Goal: Task Accomplishment & Management: Use online tool/utility

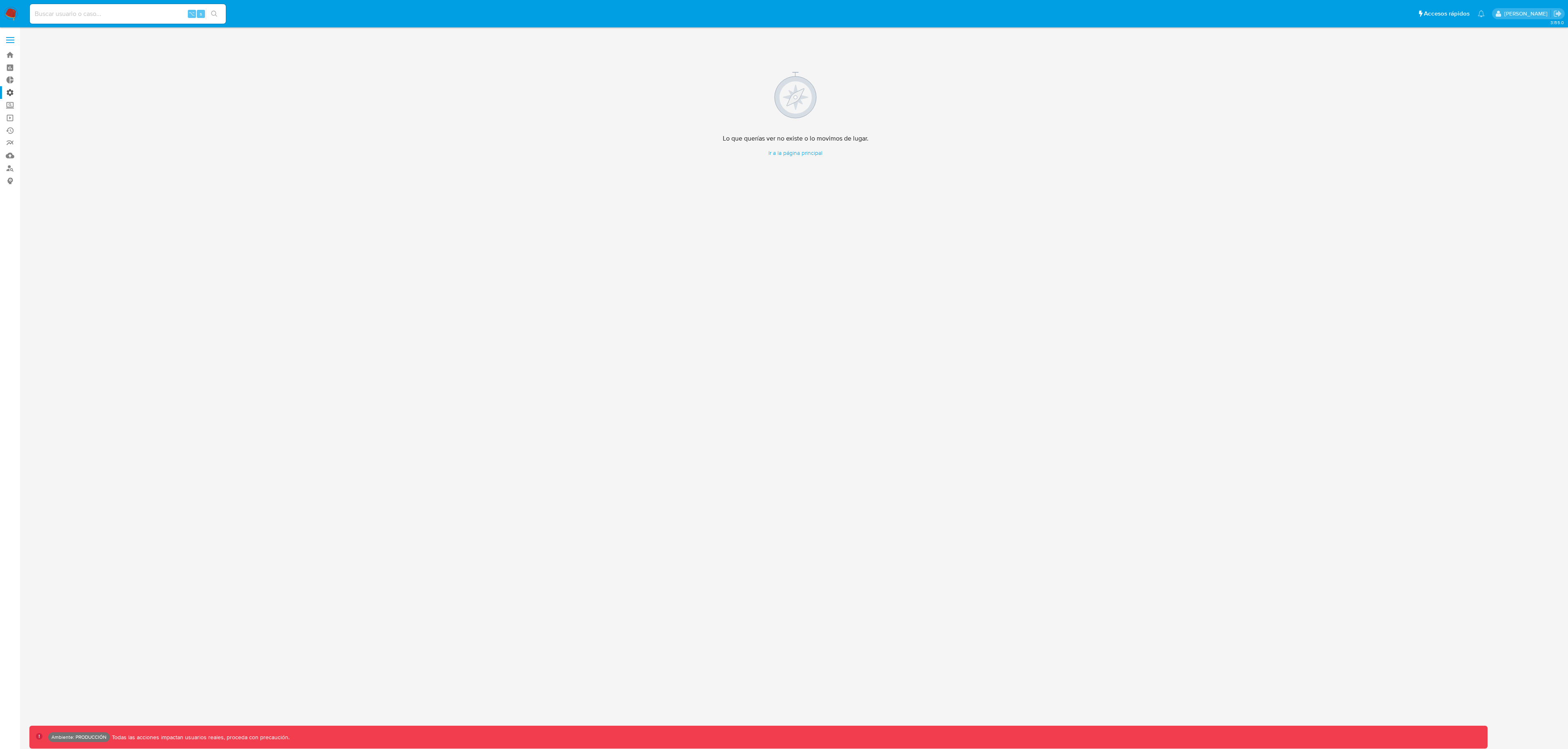
click at [13, 91] on label "Administración" at bounding box center [49, 92] width 97 height 12
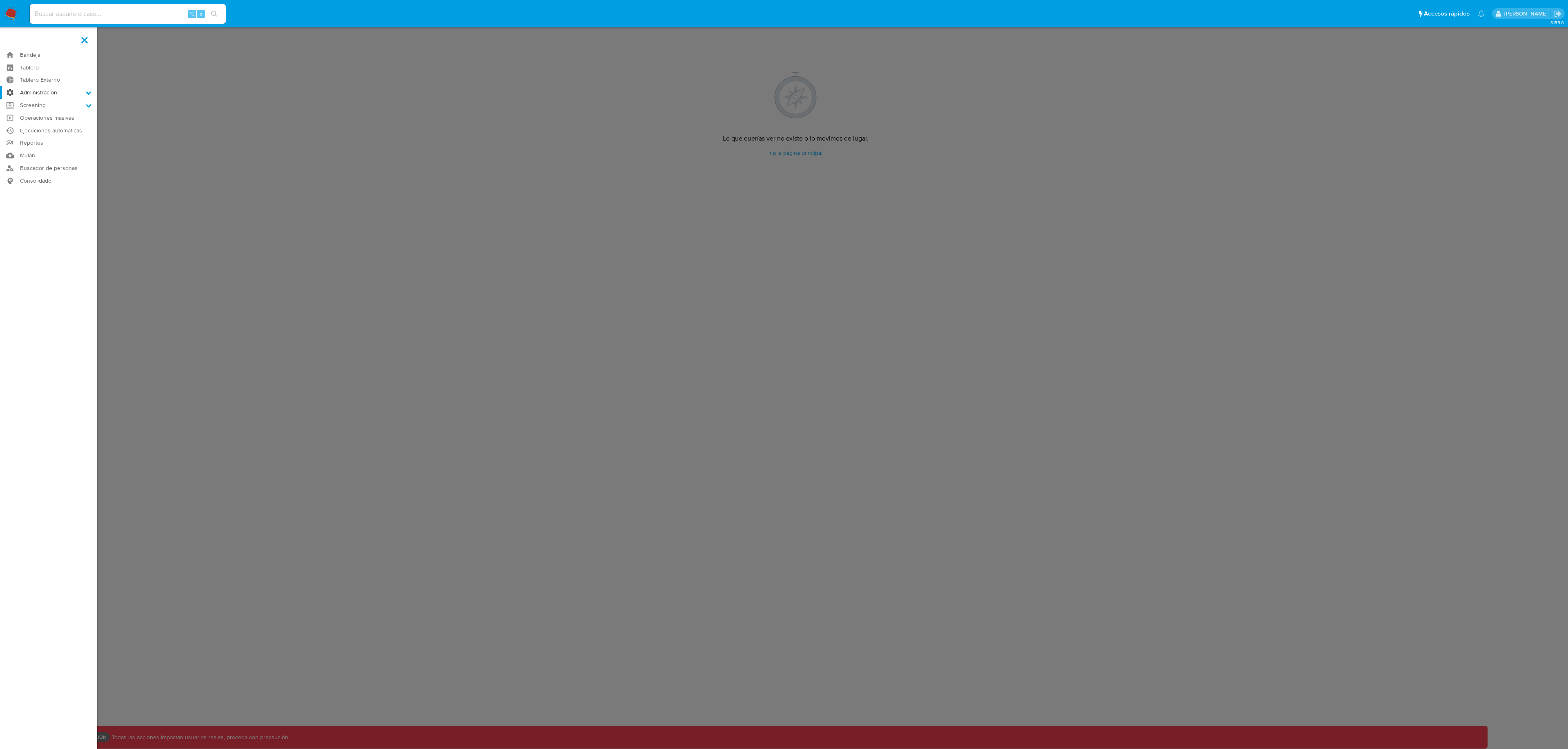
click at [0, 0] on input "Administración" at bounding box center [0, 0] width 0 height 0
click at [47, 142] on link "Configuración de Casos" at bounding box center [49, 145] width 97 height 10
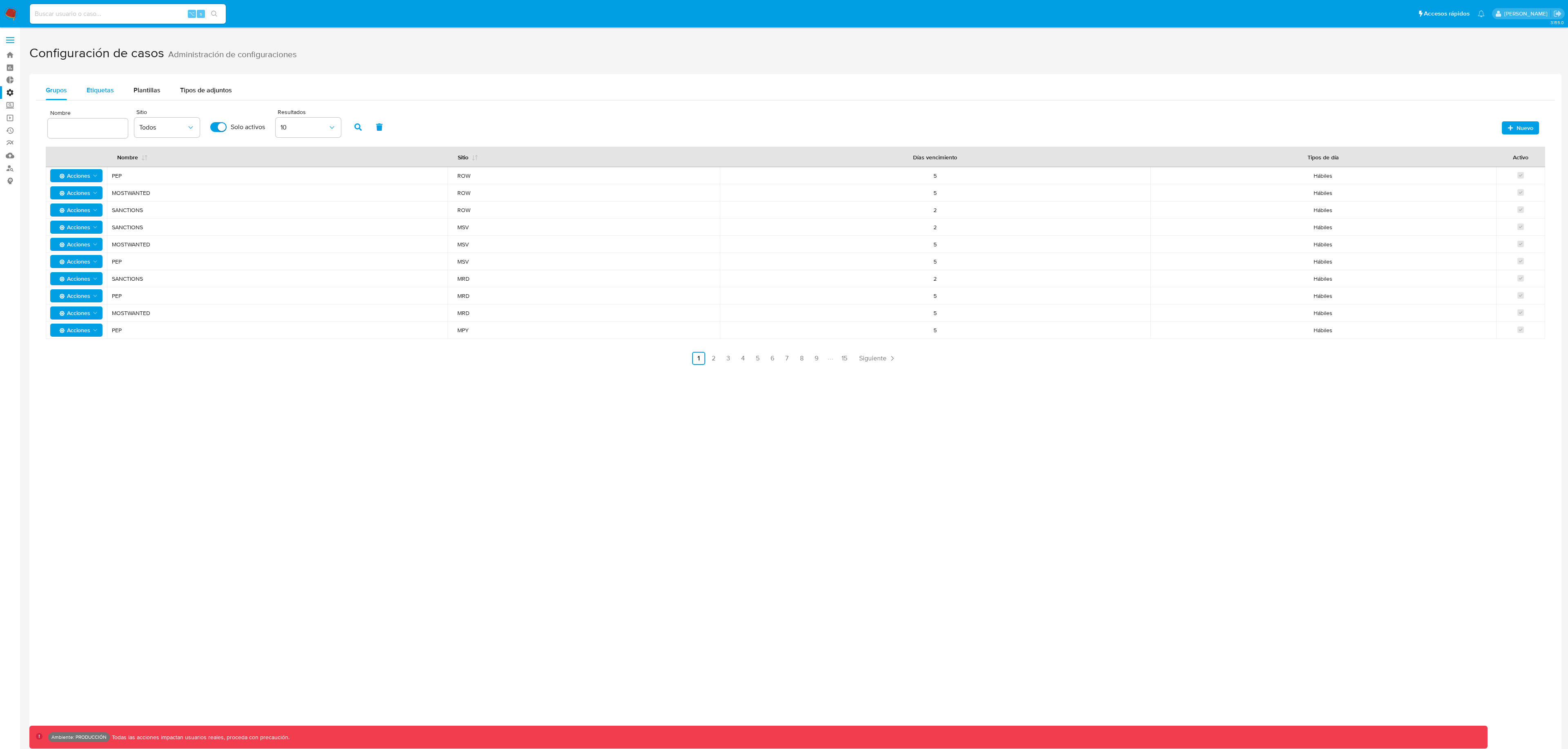
click at [111, 89] on span "Etiquetas" at bounding box center [100, 90] width 27 height 9
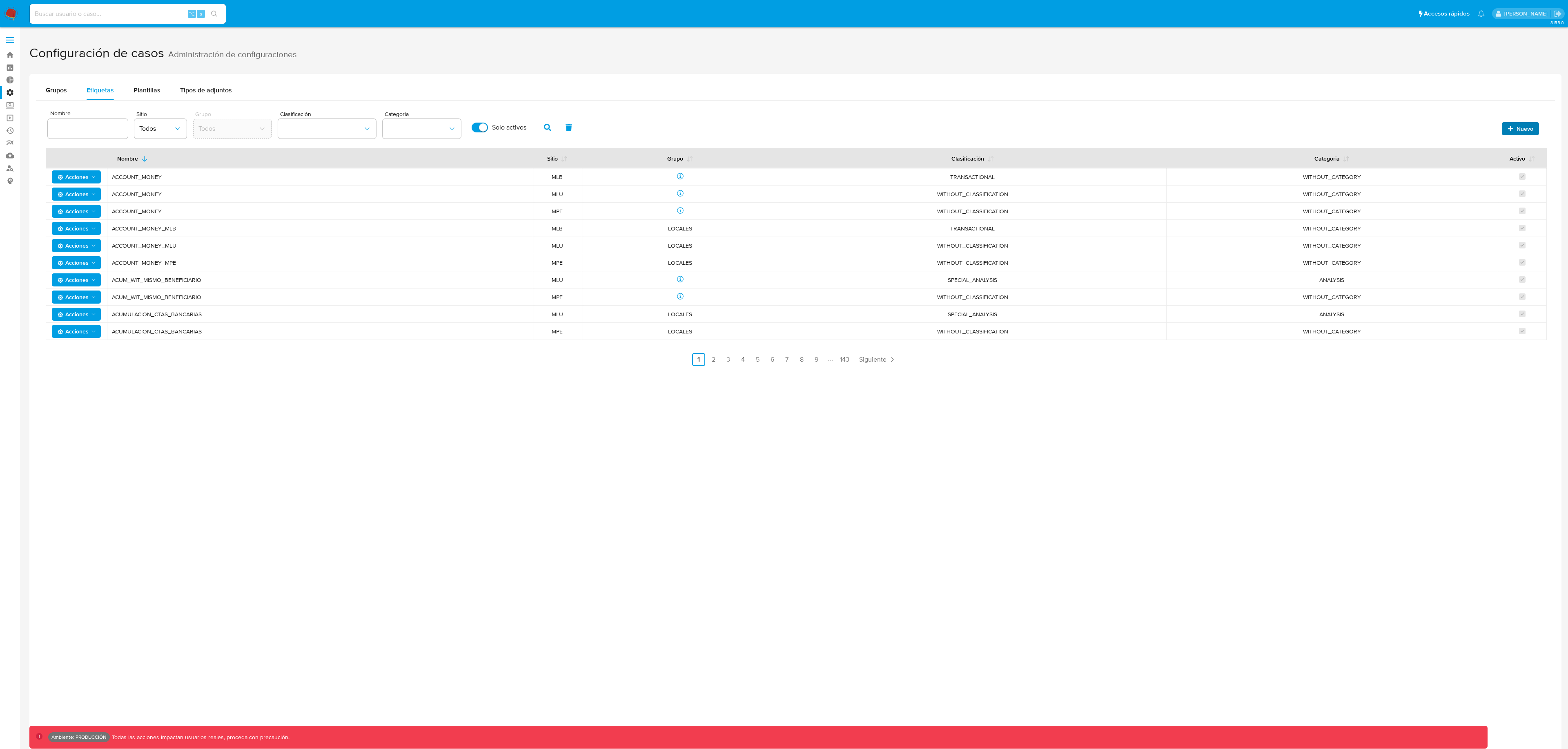
click at [1510, 132] on span "Nuevo" at bounding box center [1520, 128] width 26 height 12
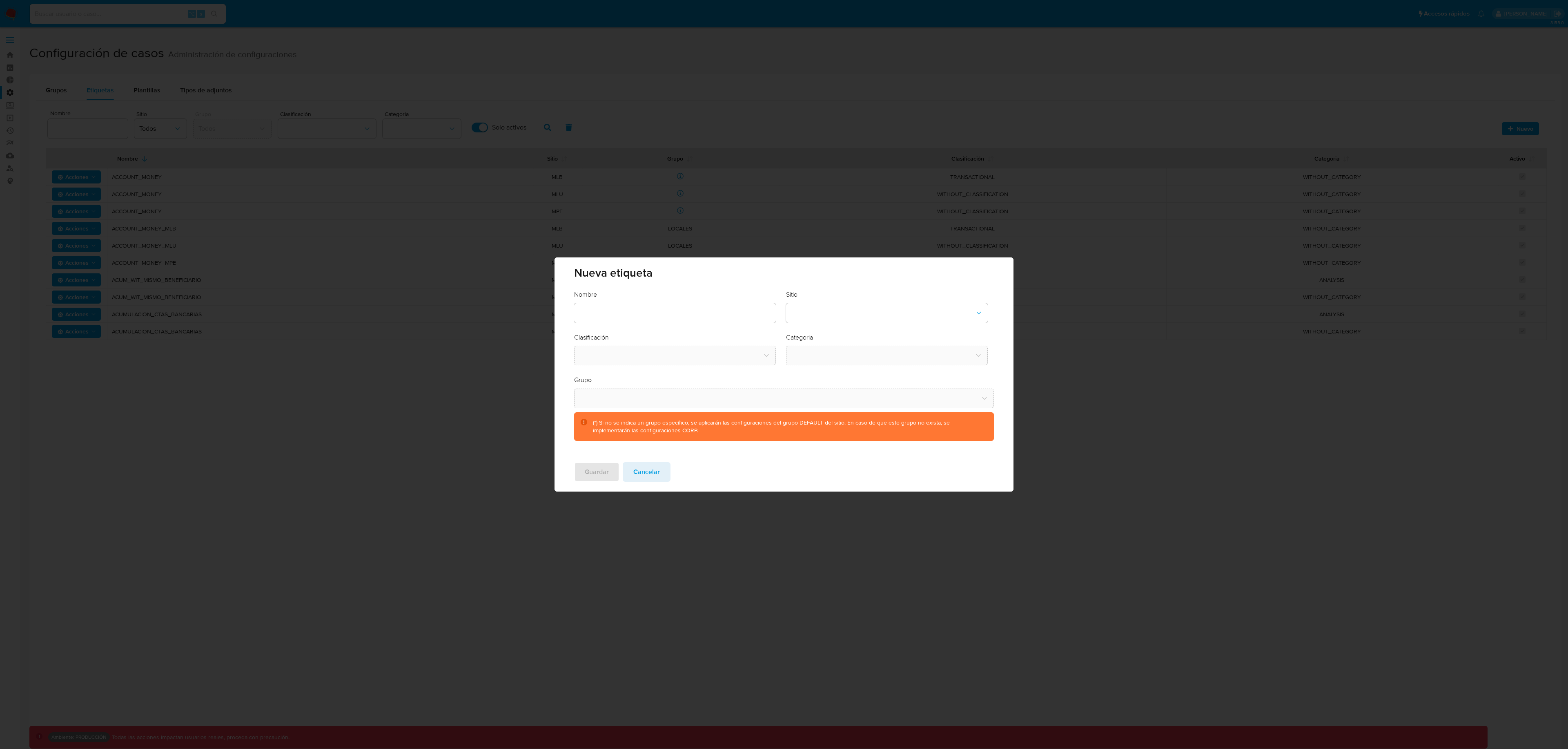
click at [812, 300] on div "Sitio" at bounding box center [887, 306] width 202 height 33
click at [814, 309] on button "site-dropdown" at bounding box center [887, 313] width 202 height 20
click at [814, 394] on div "MCO" at bounding box center [884, 394] width 187 height 20
click at [649, 356] on button "classification-dropdown" at bounding box center [675, 356] width 202 height 20
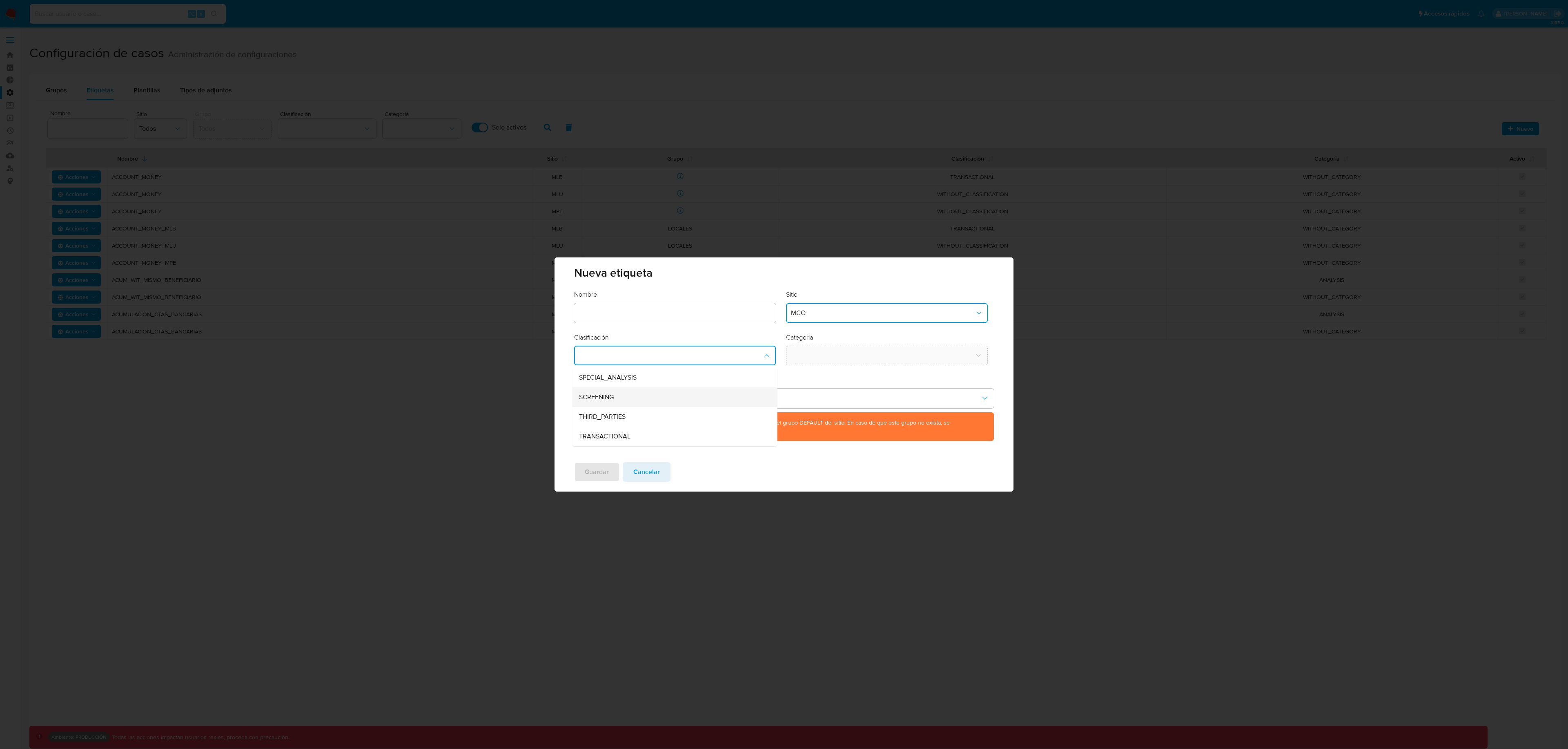
click at [638, 395] on div "SCREENING" at bounding box center [672, 398] width 187 height 20
click at [833, 358] on button "category-dropdown" at bounding box center [887, 356] width 202 height 20
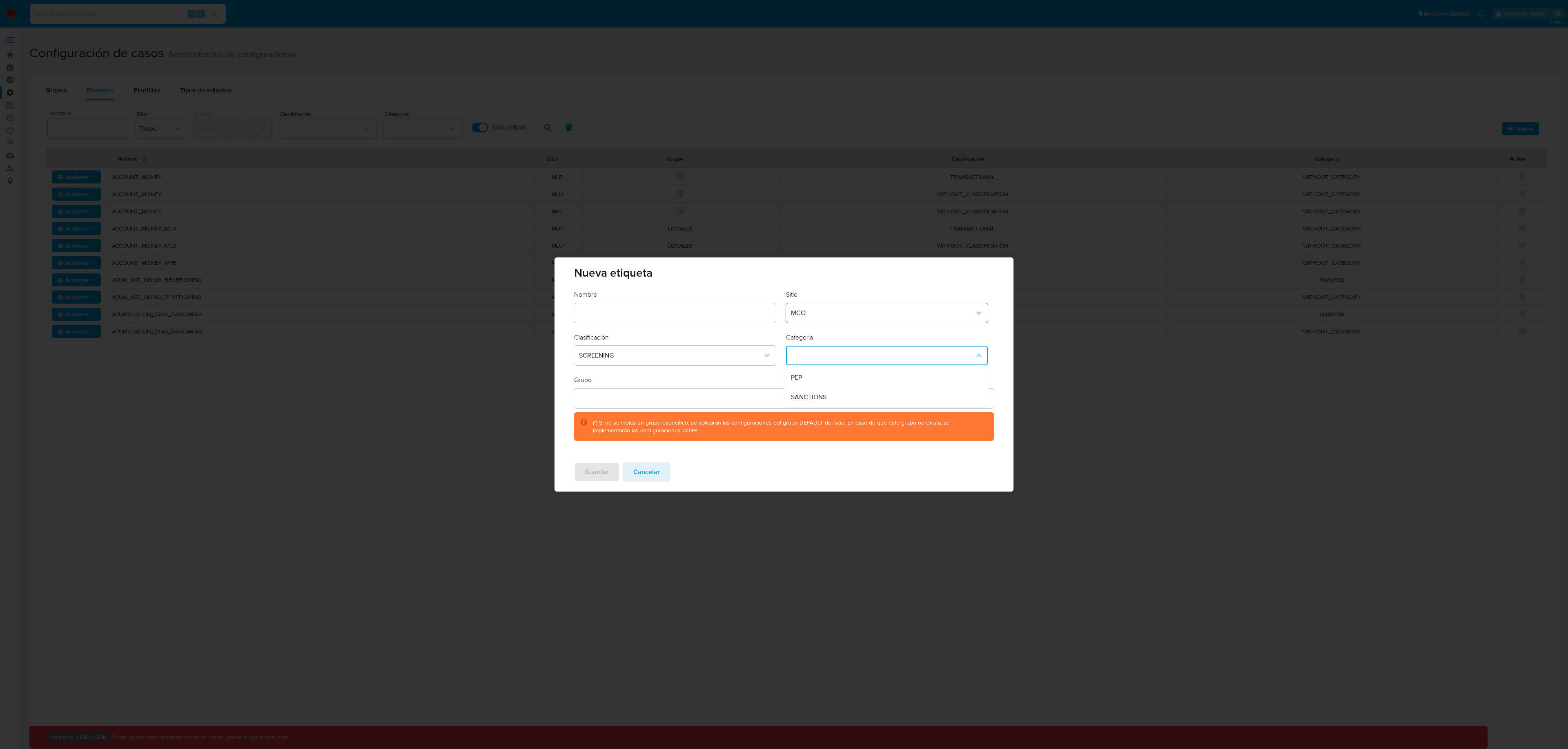
click at [824, 312] on span "MCO" at bounding box center [883, 313] width 183 height 8
click at [824, 378] on div "MLA" at bounding box center [884, 375] width 187 height 20
click at [689, 355] on span "SCREENING" at bounding box center [670, 356] width 183 height 8
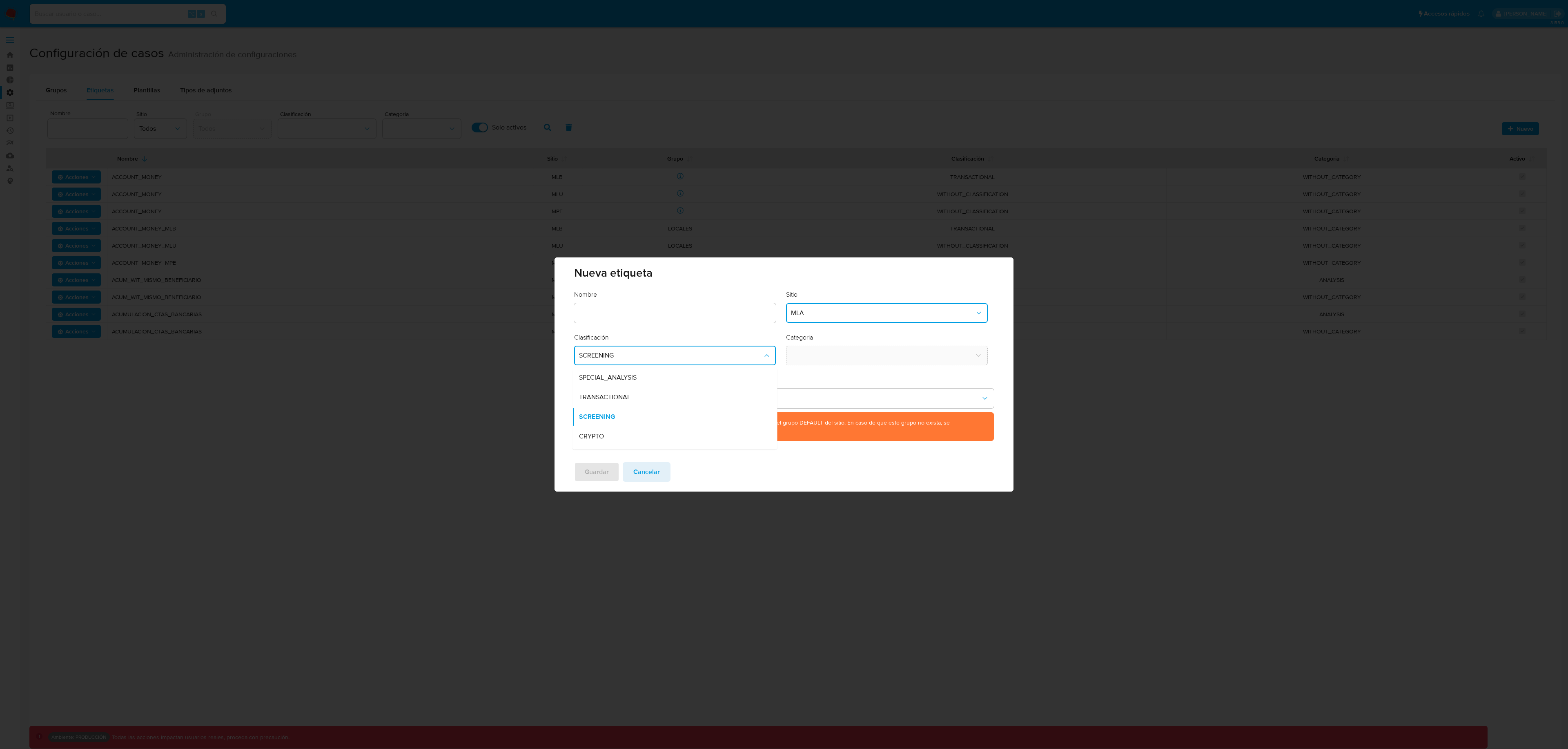
click at [745, 344] on div "Clasificación SCREENING SPECIAL_ANALYSIS TRANSACTIONAL SCREENING CRYPTO REGULAT…" at bounding box center [675, 350] width 202 height 33
click at [720, 356] on span "SCREENING" at bounding box center [670, 356] width 183 height 8
click at [616, 416] on div "SCREENING" at bounding box center [672, 416] width 187 height 20
click at [711, 356] on button "classification-dropdown" at bounding box center [675, 356] width 202 height 20
click at [615, 416] on div "SCREENING" at bounding box center [672, 416] width 187 height 20
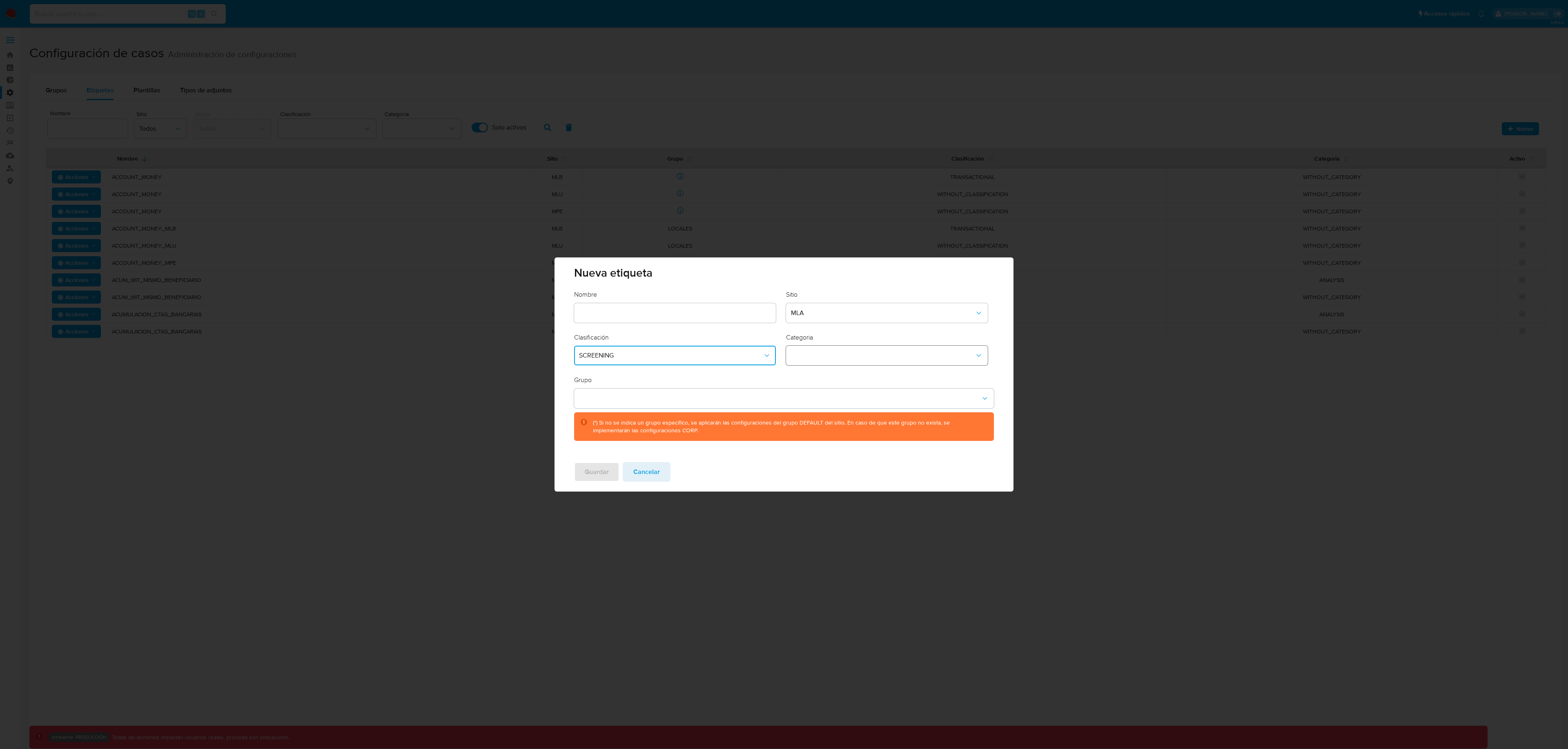
click at [800, 351] on button "category-dropdown" at bounding box center [887, 356] width 202 height 20
click at [842, 315] on span "MLA" at bounding box center [883, 313] width 183 height 8
click at [828, 378] on div "MLB" at bounding box center [884, 378] width 187 height 20
click at [731, 357] on span "SCREENING" at bounding box center [670, 356] width 183 height 8
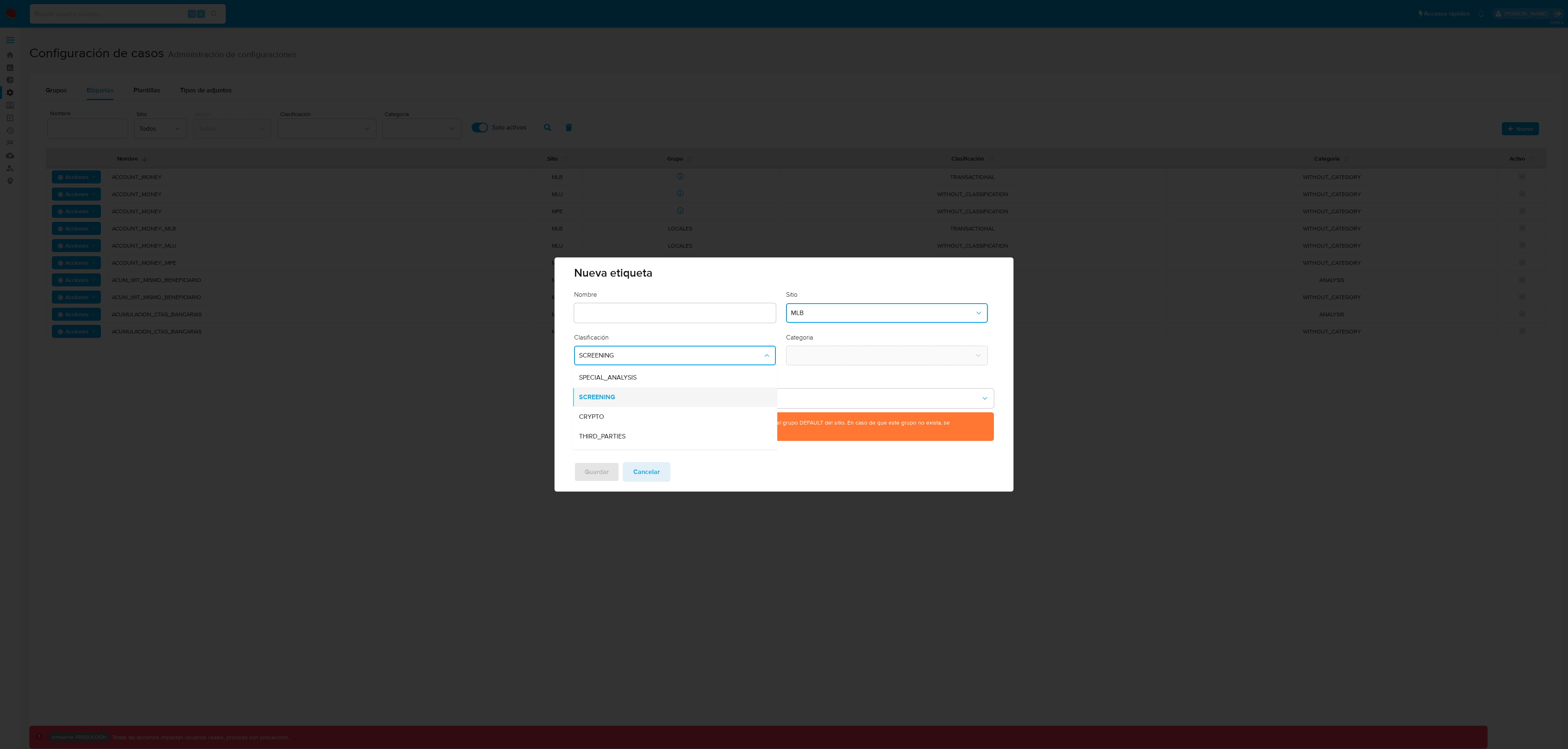
click at [679, 402] on div "SCREENING" at bounding box center [672, 398] width 187 height 20
click at [684, 356] on button "classification-dropdown" at bounding box center [675, 356] width 202 height 20
click at [645, 392] on div "SCREENING" at bounding box center [672, 398] width 187 height 20
click at [825, 359] on button "category-dropdown" at bounding box center [887, 356] width 202 height 20
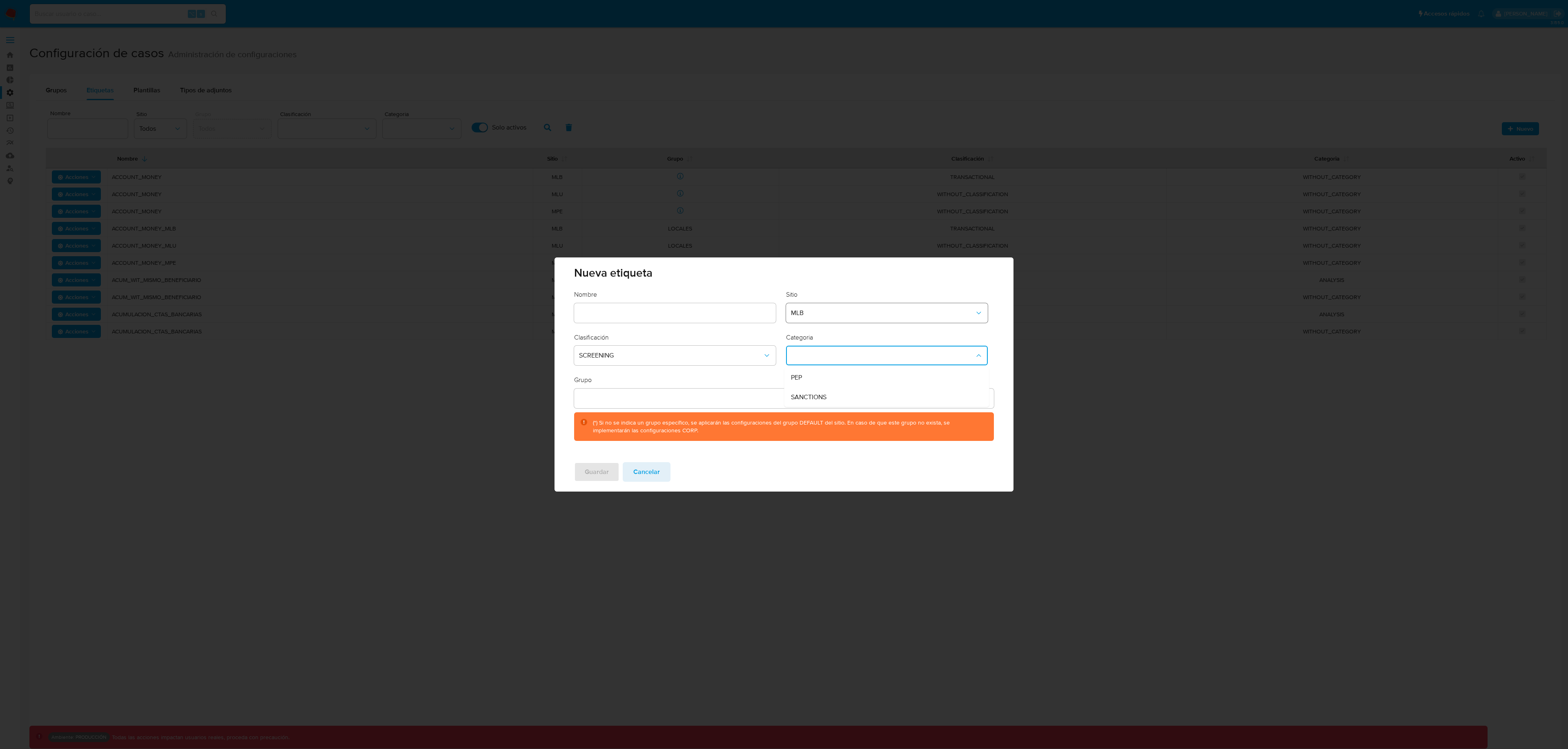
click at [828, 319] on button "MLB" at bounding box center [887, 313] width 202 height 20
click at [820, 388] on div "MLU" at bounding box center [884, 393] width 187 height 20
click at [721, 350] on button "SCREENING" at bounding box center [675, 356] width 202 height 20
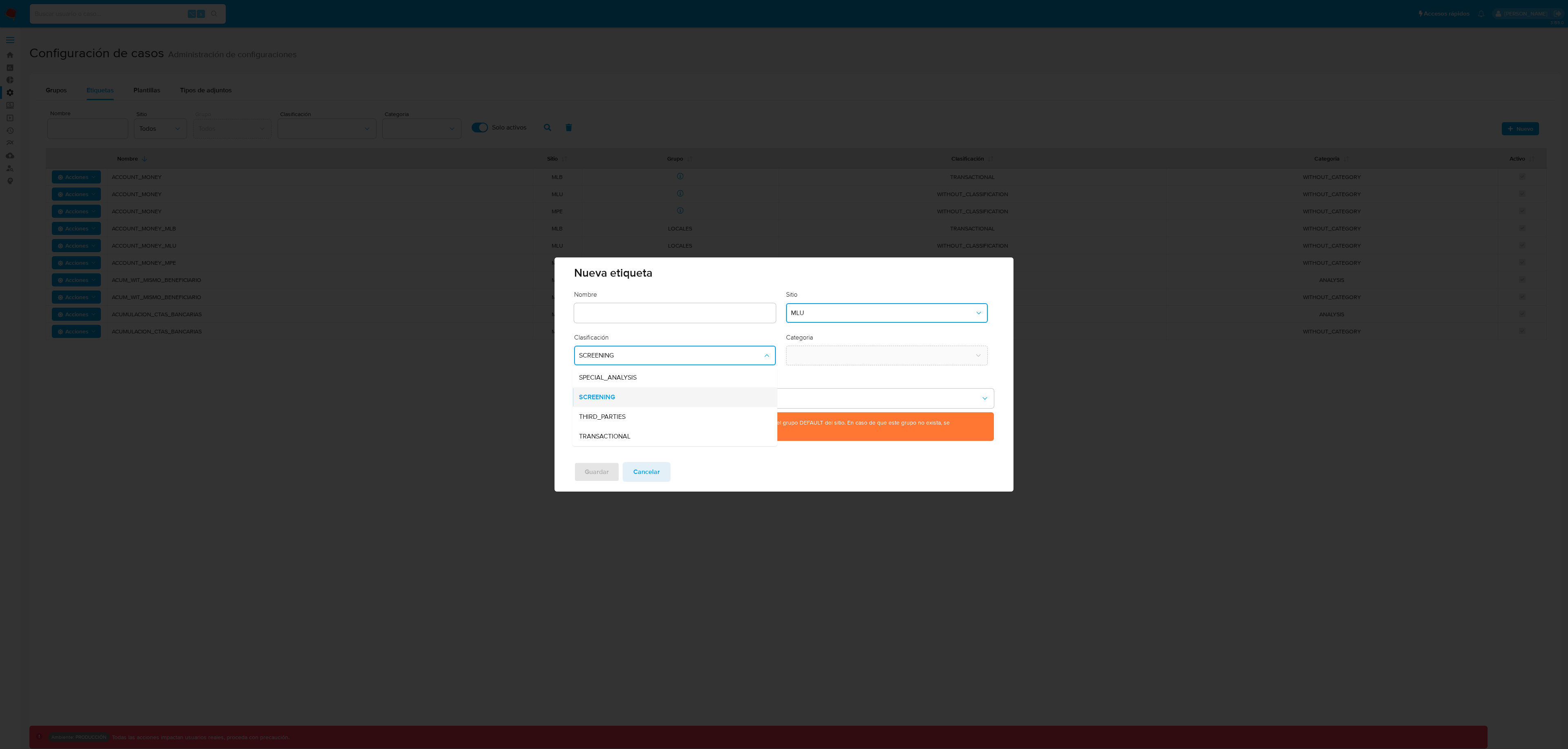
click at [684, 400] on div "SCREENING" at bounding box center [672, 398] width 187 height 20
click at [673, 351] on button "classification-dropdown" at bounding box center [675, 356] width 202 height 20
click at [630, 396] on div "SCREENING" at bounding box center [672, 398] width 187 height 20
click at [833, 359] on button "category-dropdown" at bounding box center [887, 356] width 202 height 20
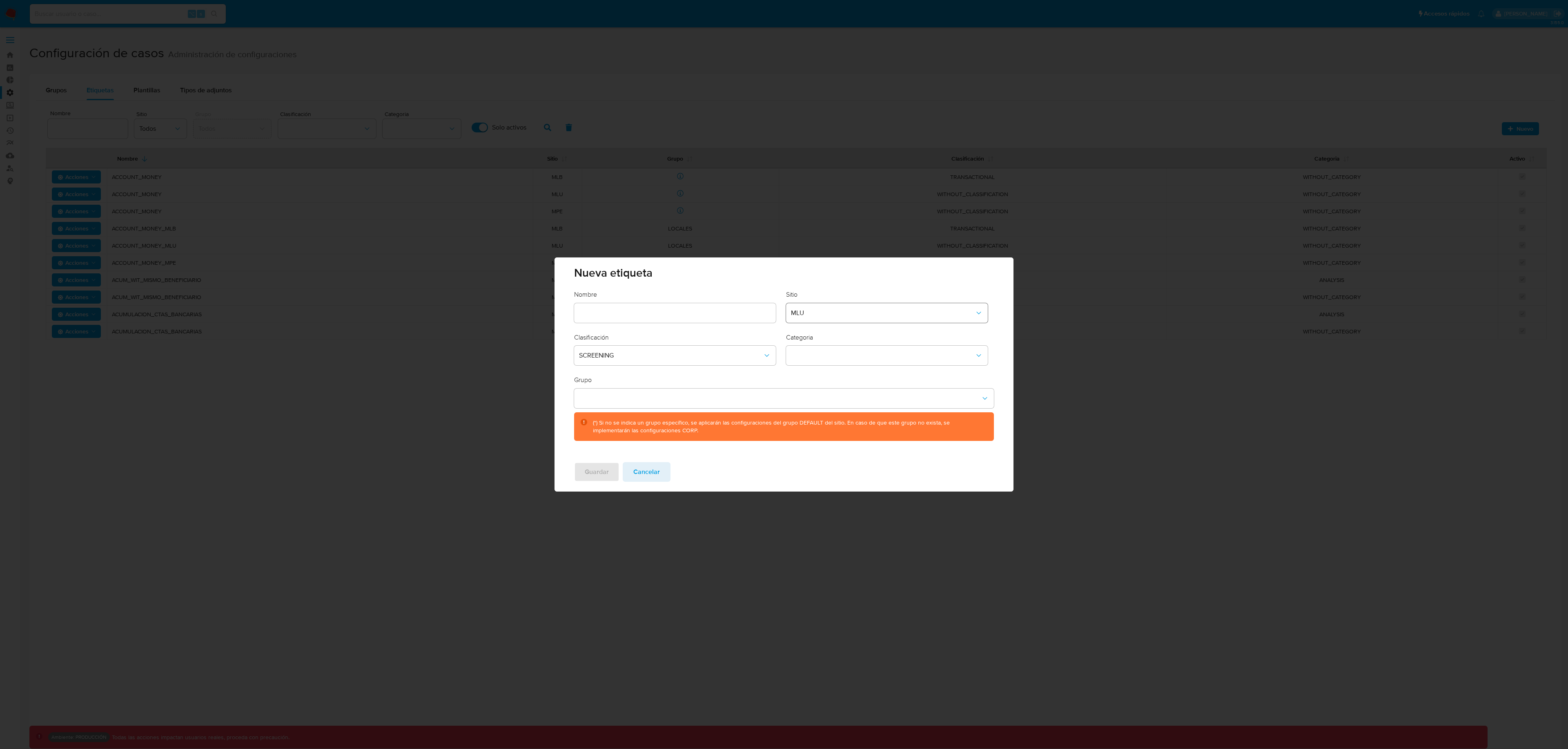
click at [814, 319] on button "MLU" at bounding box center [887, 313] width 202 height 20
click at [849, 392] on div "ROW" at bounding box center [884, 398] width 187 height 20
click at [676, 355] on span "SCREENING" at bounding box center [670, 356] width 183 height 8
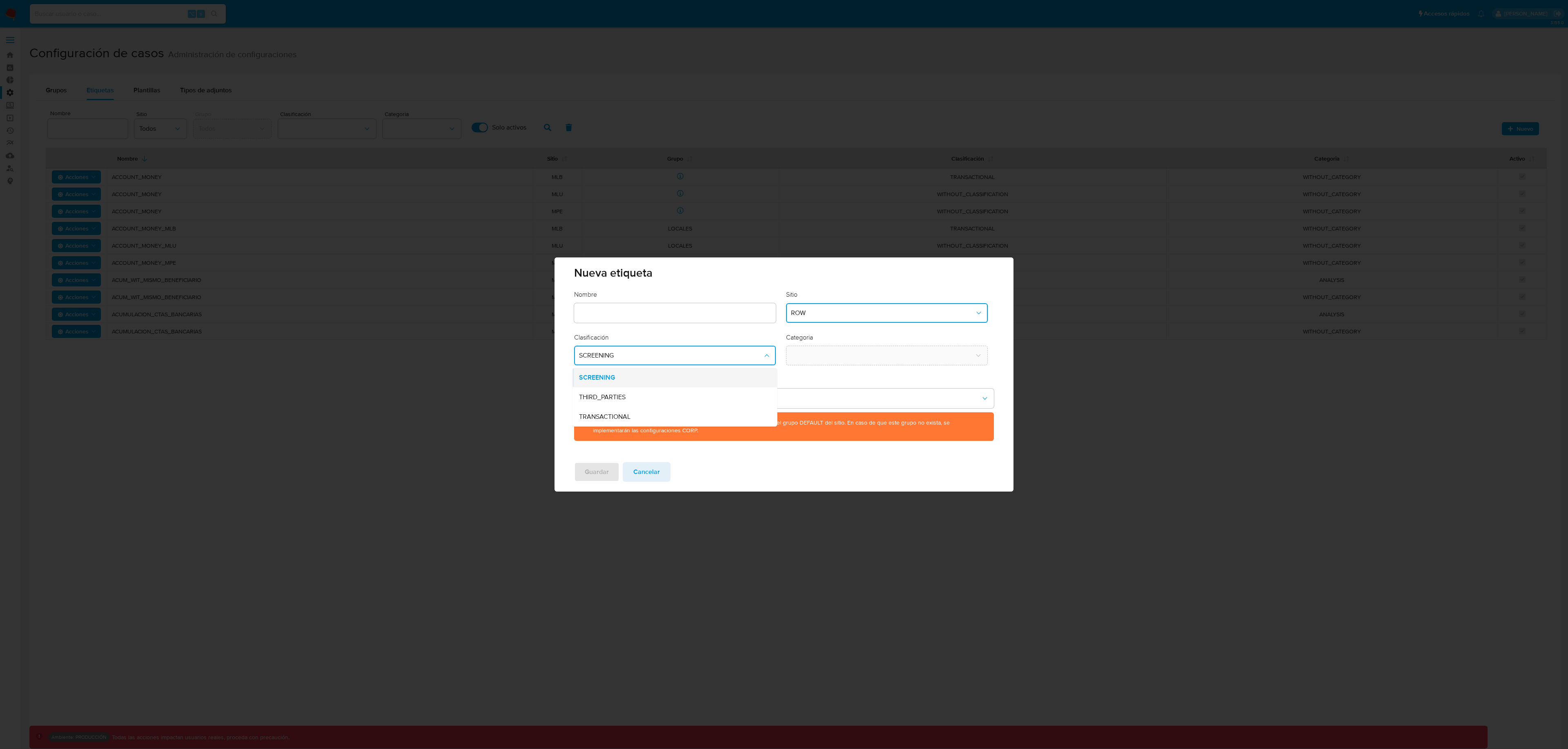
click at [629, 378] on div "SCREENING" at bounding box center [672, 378] width 187 height 20
click at [635, 360] on button "classification-dropdown" at bounding box center [675, 356] width 202 height 20
click at [621, 378] on div "SCREENING" at bounding box center [672, 378] width 187 height 20
click at [808, 358] on button "category-dropdown" at bounding box center [887, 356] width 202 height 20
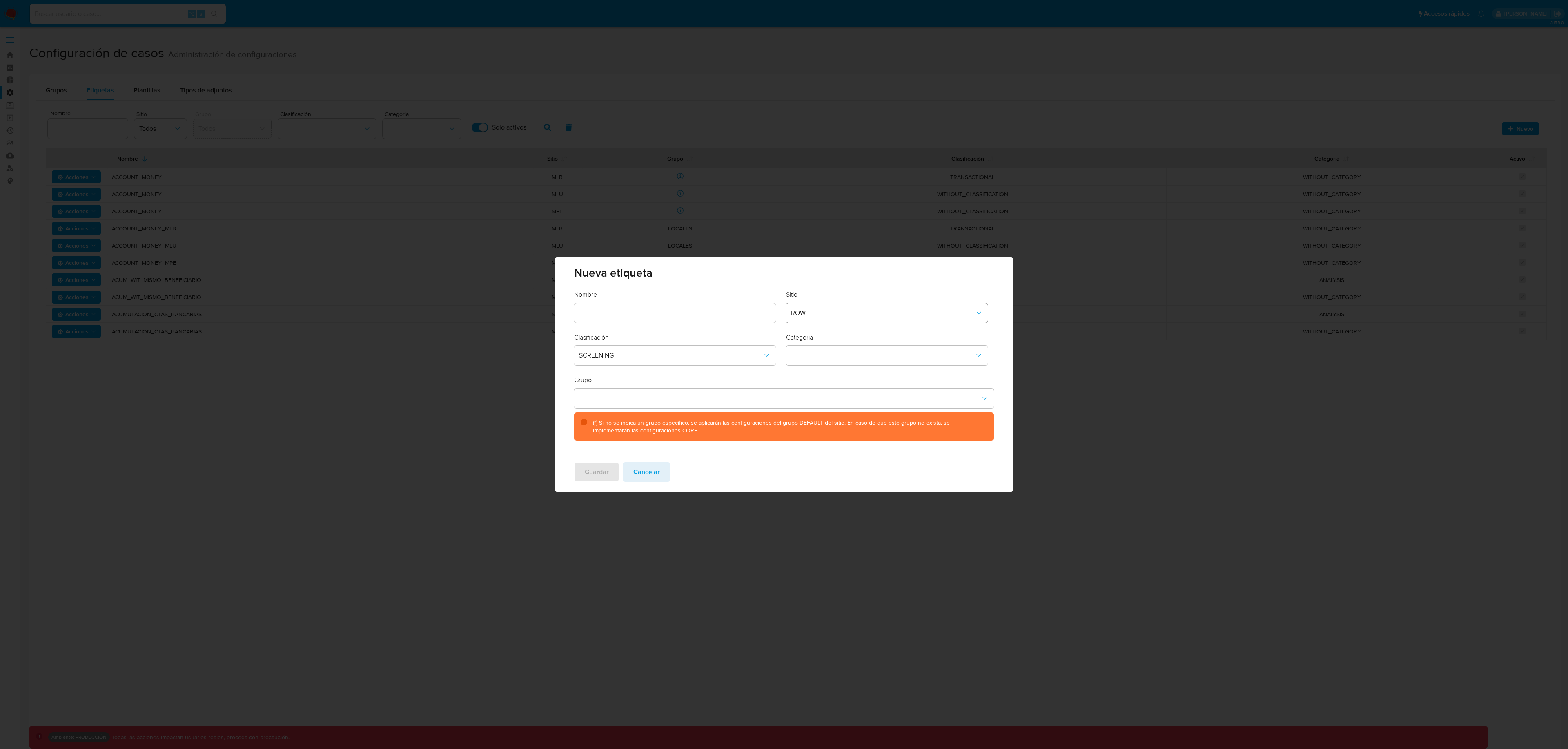
click at [832, 321] on button "ROW" at bounding box center [887, 313] width 202 height 20
click at [813, 372] on div "MBO" at bounding box center [884, 374] width 187 height 20
click at [712, 352] on span "SCREENING" at bounding box center [670, 356] width 183 height 8
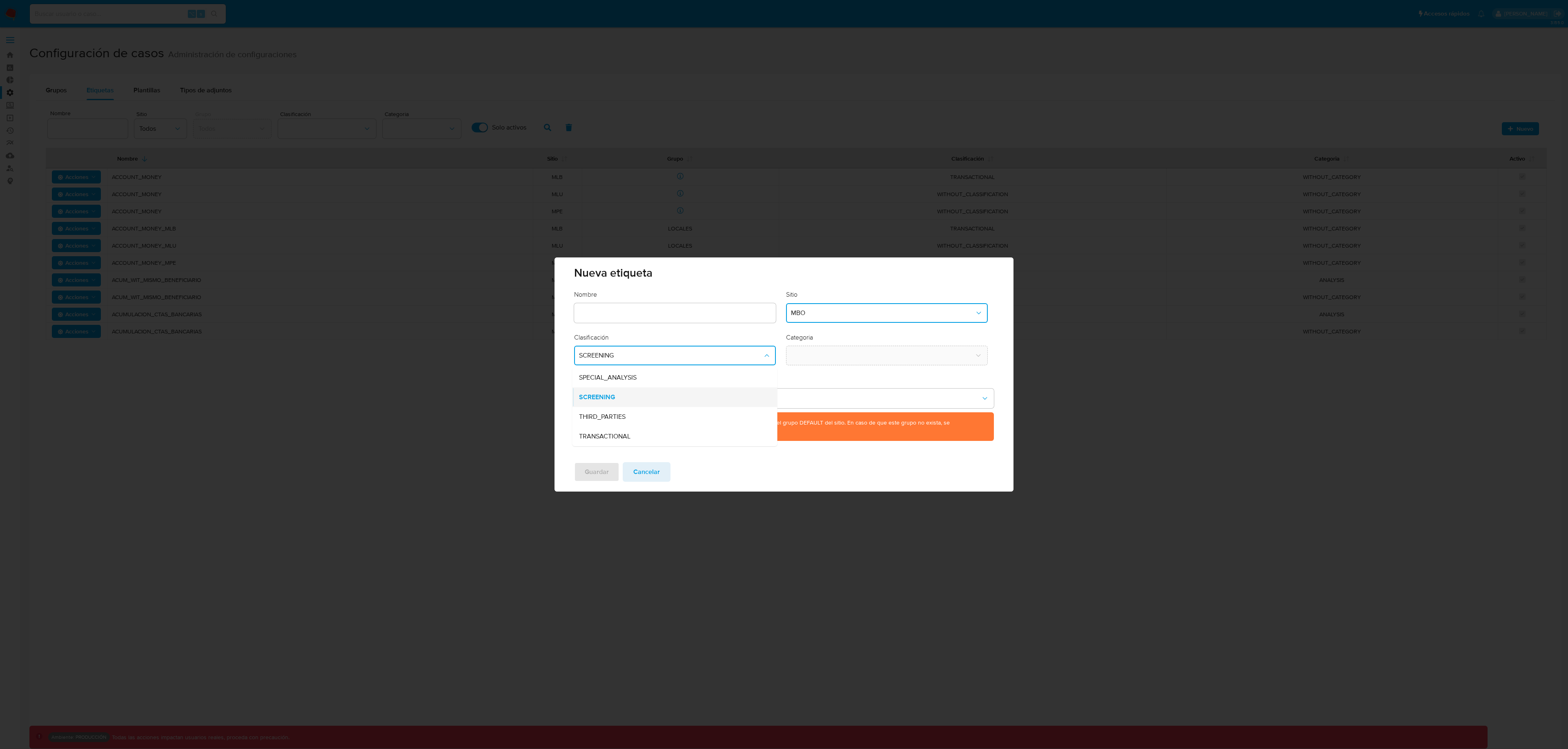
click at [620, 396] on div "SCREENING" at bounding box center [672, 398] width 187 height 20
click at [625, 360] on button "classification-dropdown" at bounding box center [675, 356] width 202 height 20
click at [608, 394] on span "SCREENING" at bounding box center [596, 398] width 35 height 8
click at [805, 359] on button "category-dropdown" at bounding box center [887, 356] width 202 height 20
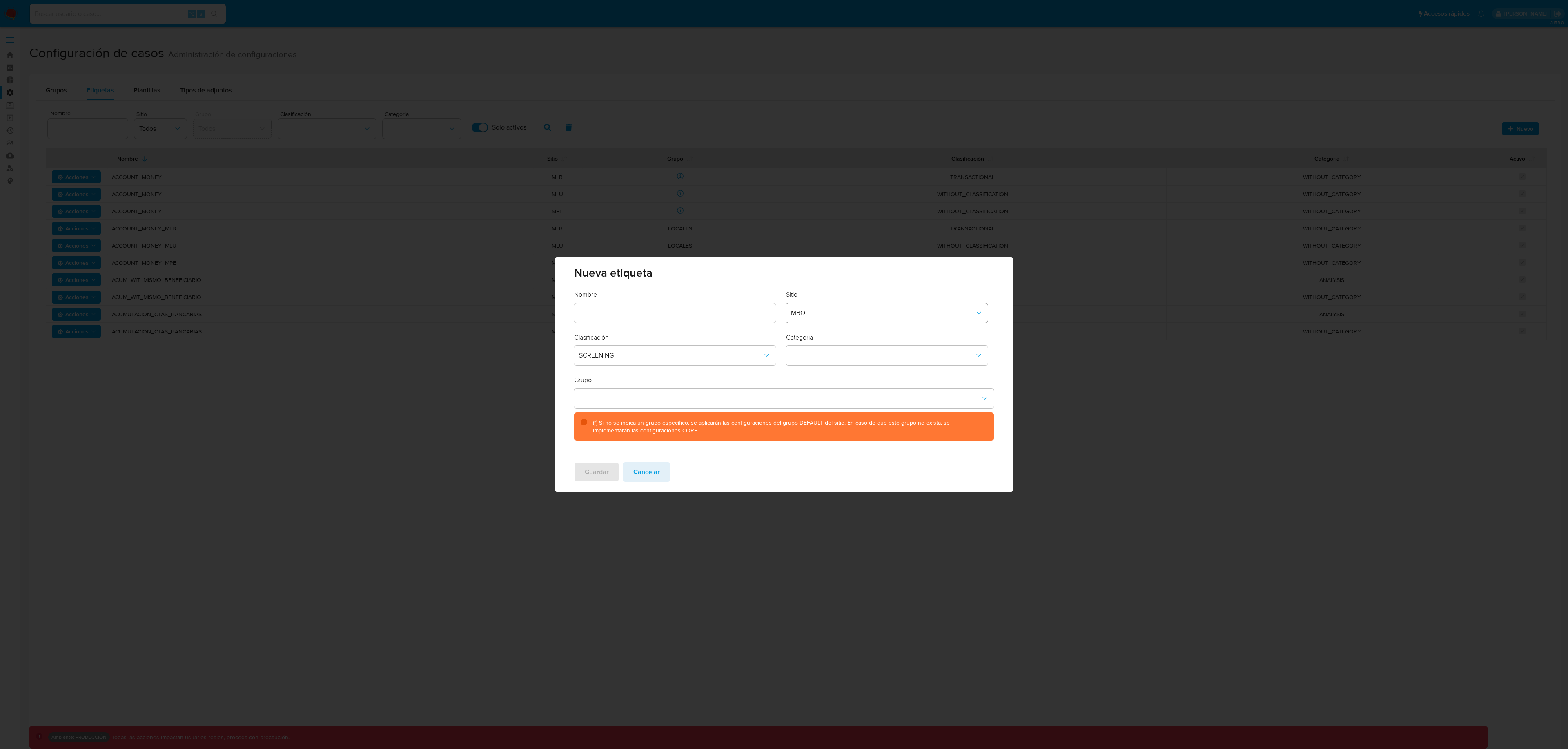
click at [822, 305] on button "MBO" at bounding box center [887, 313] width 202 height 20
click at [835, 359] on div "CBT" at bounding box center [884, 355] width 187 height 20
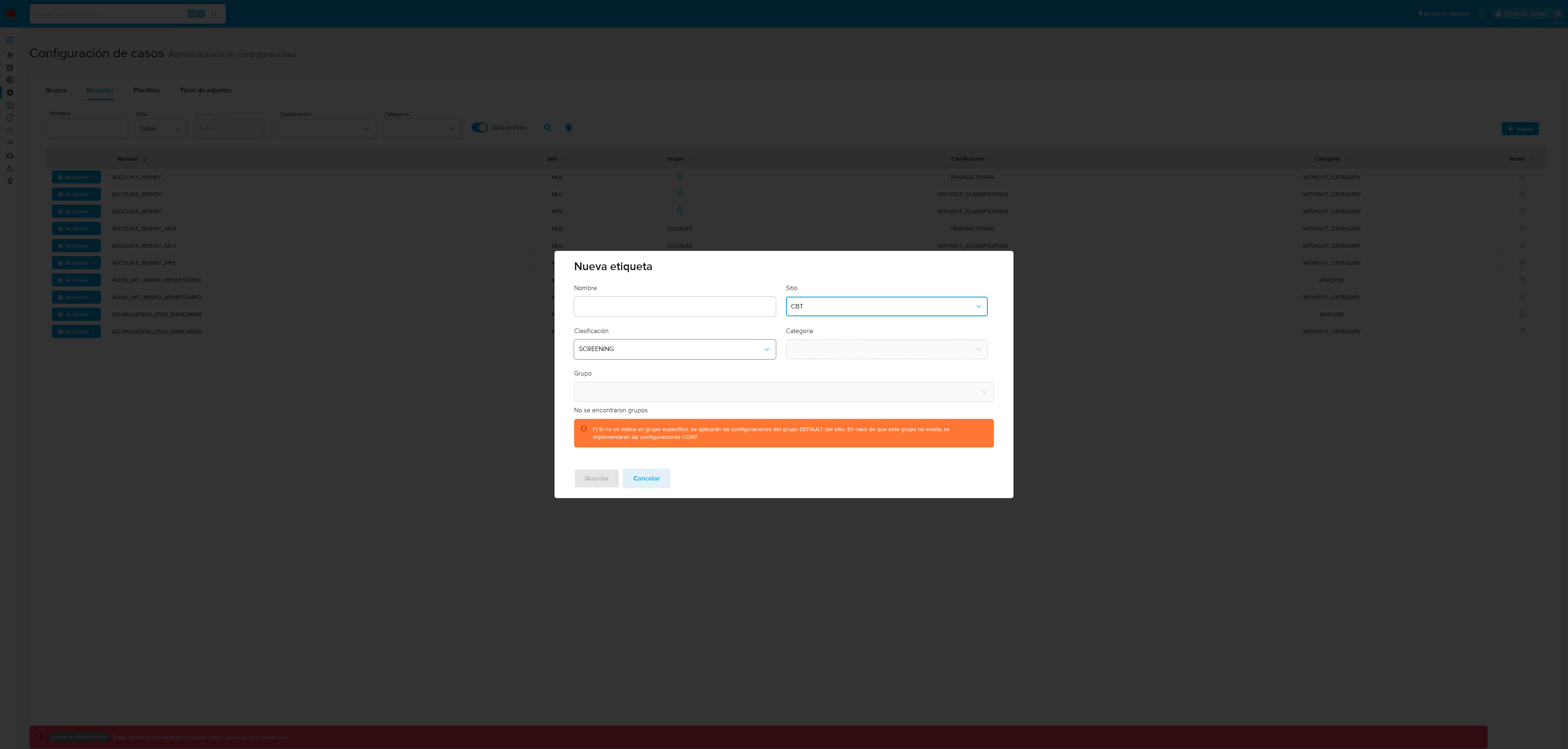
click at [744, 347] on span "SCREENING" at bounding box center [670, 349] width 183 height 8
click at [673, 370] on div "SCREENING" at bounding box center [672, 371] width 187 height 20
click at [666, 350] on button "classification-dropdown" at bounding box center [675, 350] width 202 height 20
click at [637, 369] on div "SCREENING" at bounding box center [672, 371] width 187 height 20
click at [796, 355] on button "category-dropdown" at bounding box center [887, 350] width 202 height 20
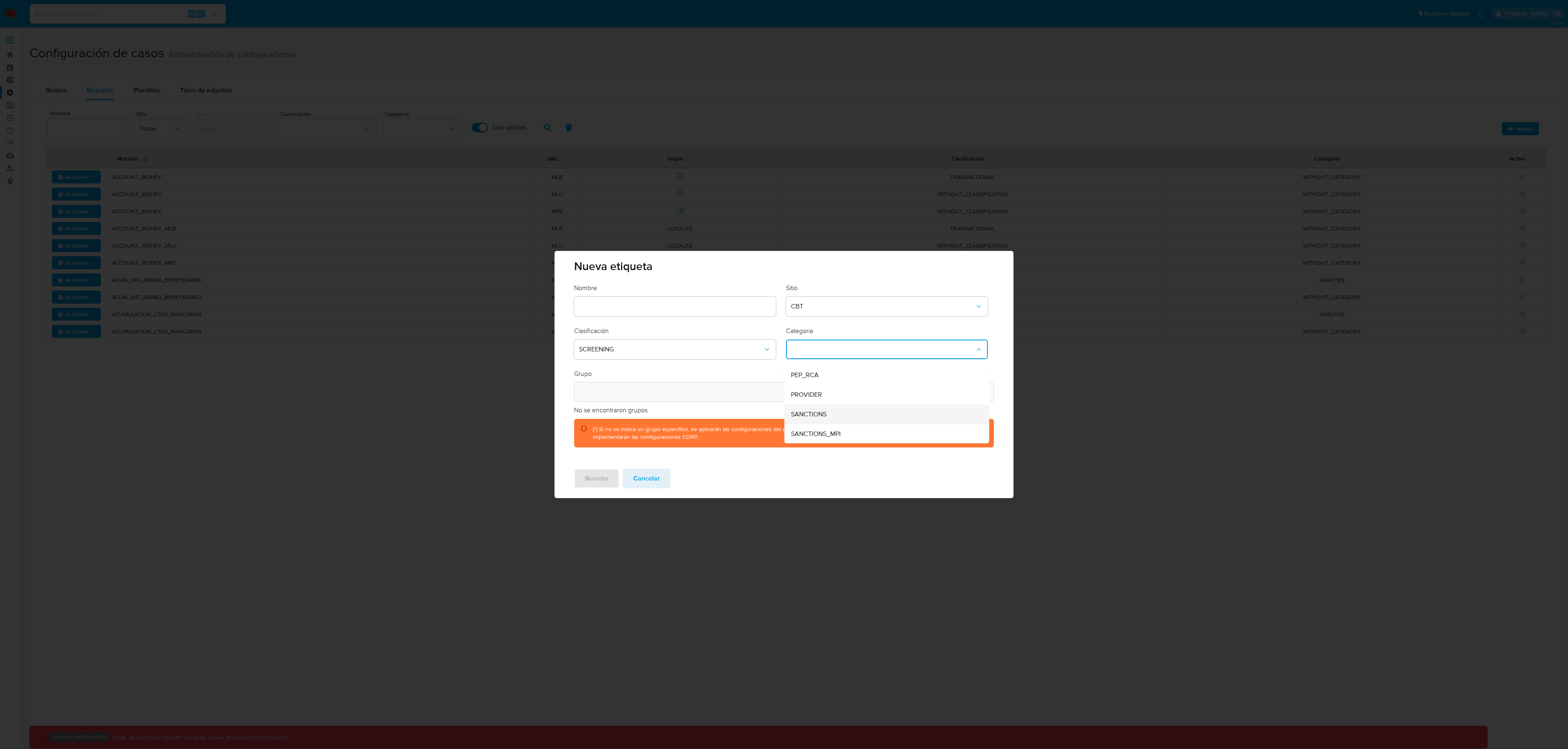
scroll to position [55, 0]
